Goal: Check status: Check status

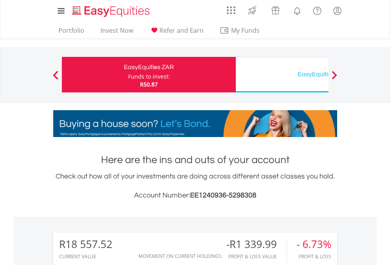
click at [128, 75] on div "Funds to invest:" at bounding box center [149, 77] width 42 height 8
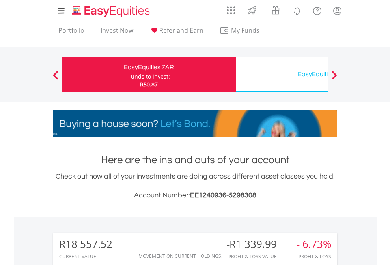
scroll to position [76, 124]
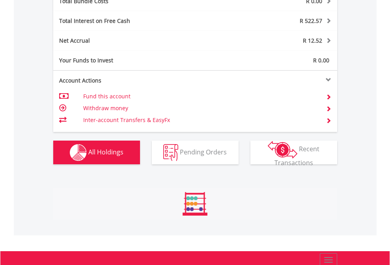
scroll to position [925, 0]
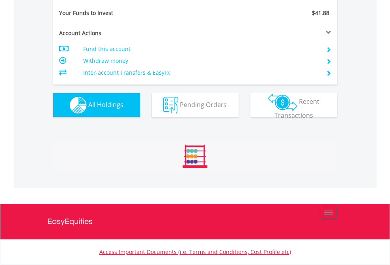
scroll to position [877, 0]
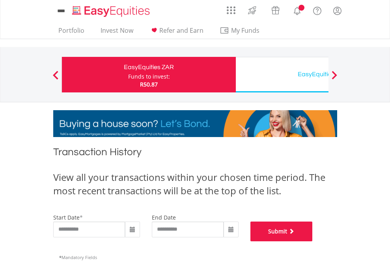
click at [313, 241] on button "Submit" at bounding box center [281, 231] width 62 height 20
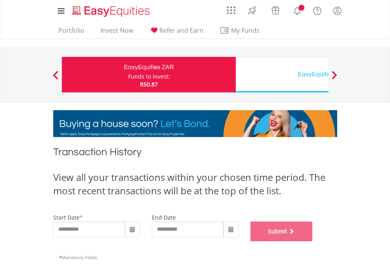
scroll to position [320, 0]
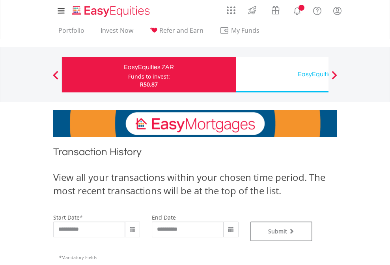
click at [282, 75] on div "EasyEquities USD" at bounding box center [323, 74] width 164 height 11
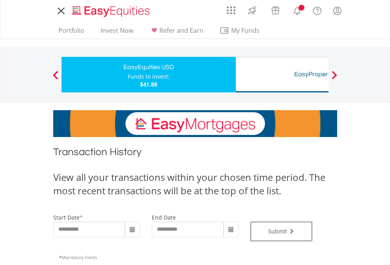
type input "**********"
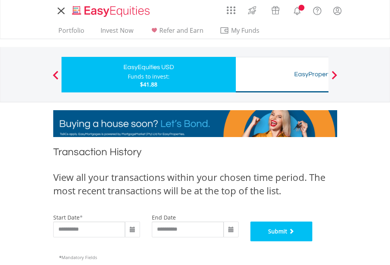
click at [313, 241] on button "Submit" at bounding box center [281, 231] width 62 height 20
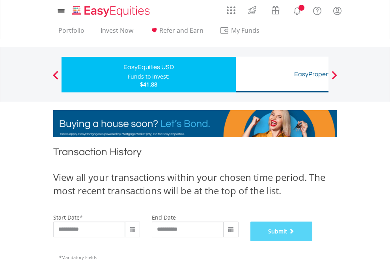
scroll to position [320, 0]
